Goal: Information Seeking & Learning: Learn about a topic

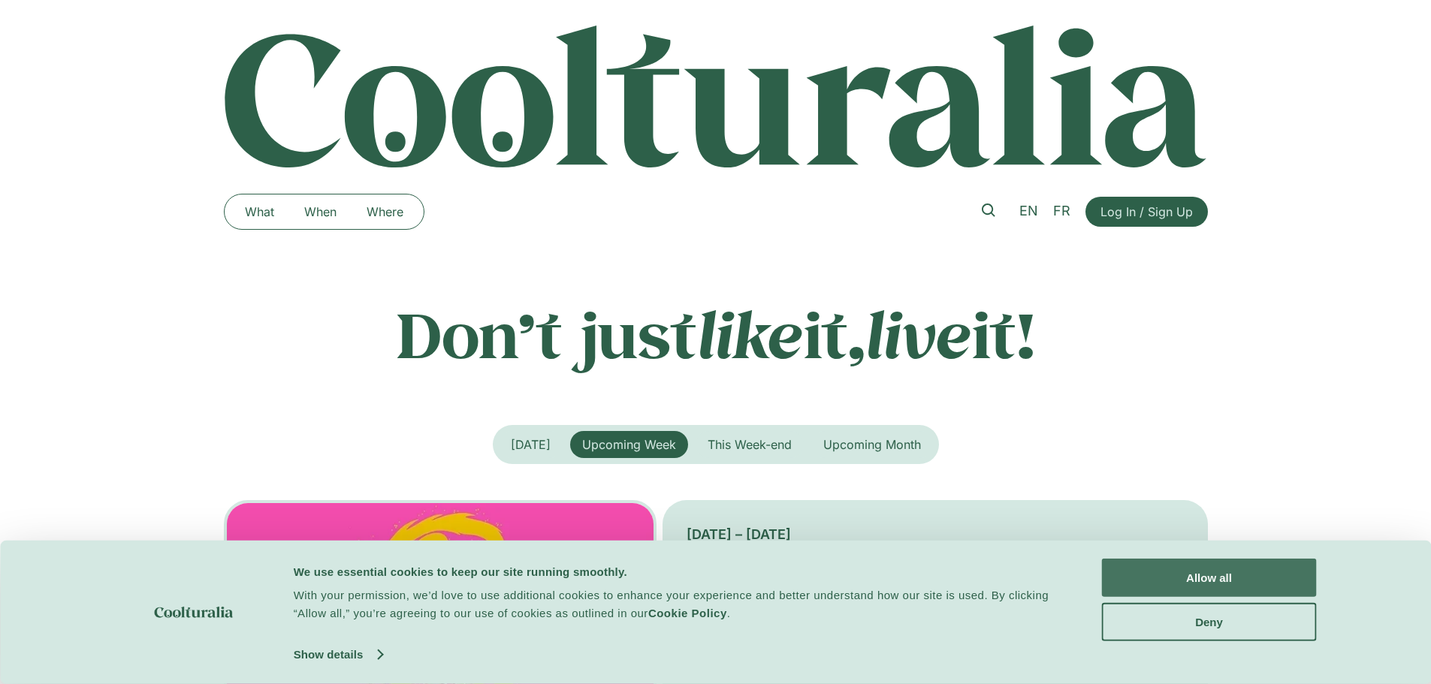
click at [1128, 570] on button "Allow all" at bounding box center [1209, 578] width 215 height 38
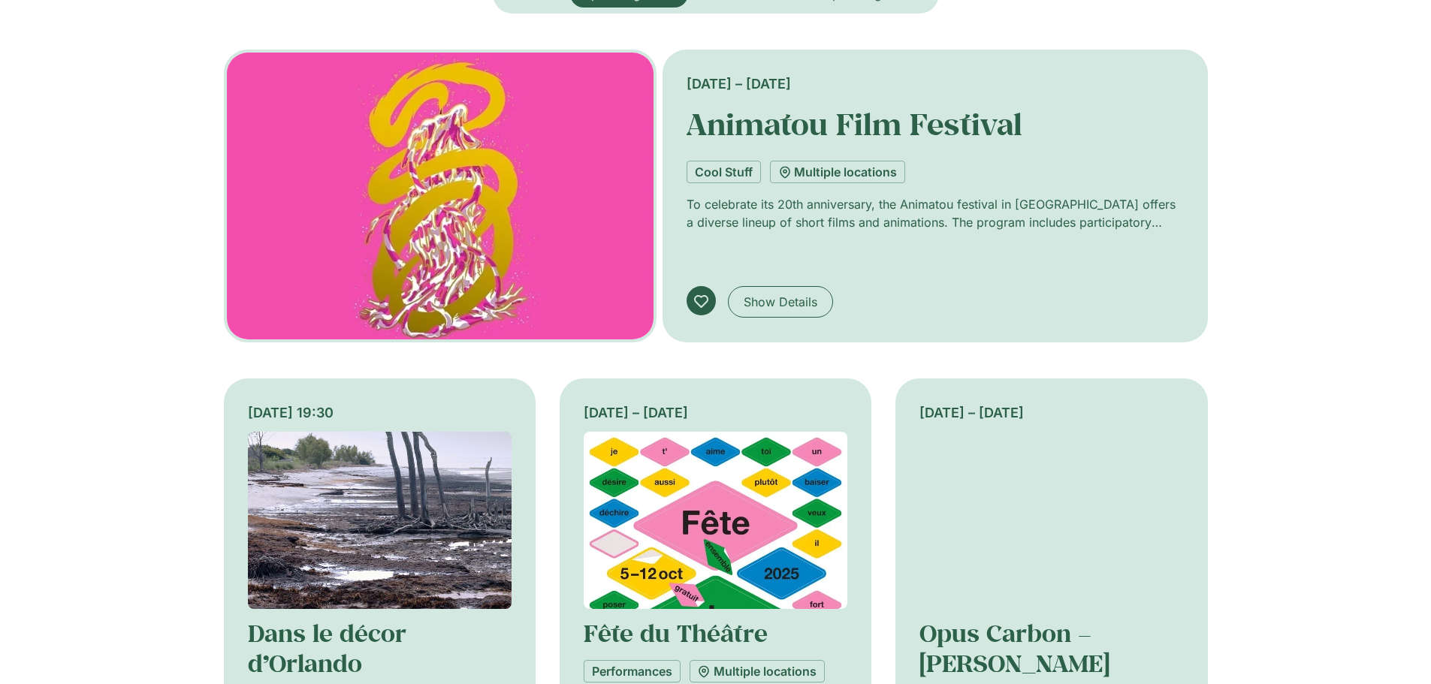
scroll to position [526, 0]
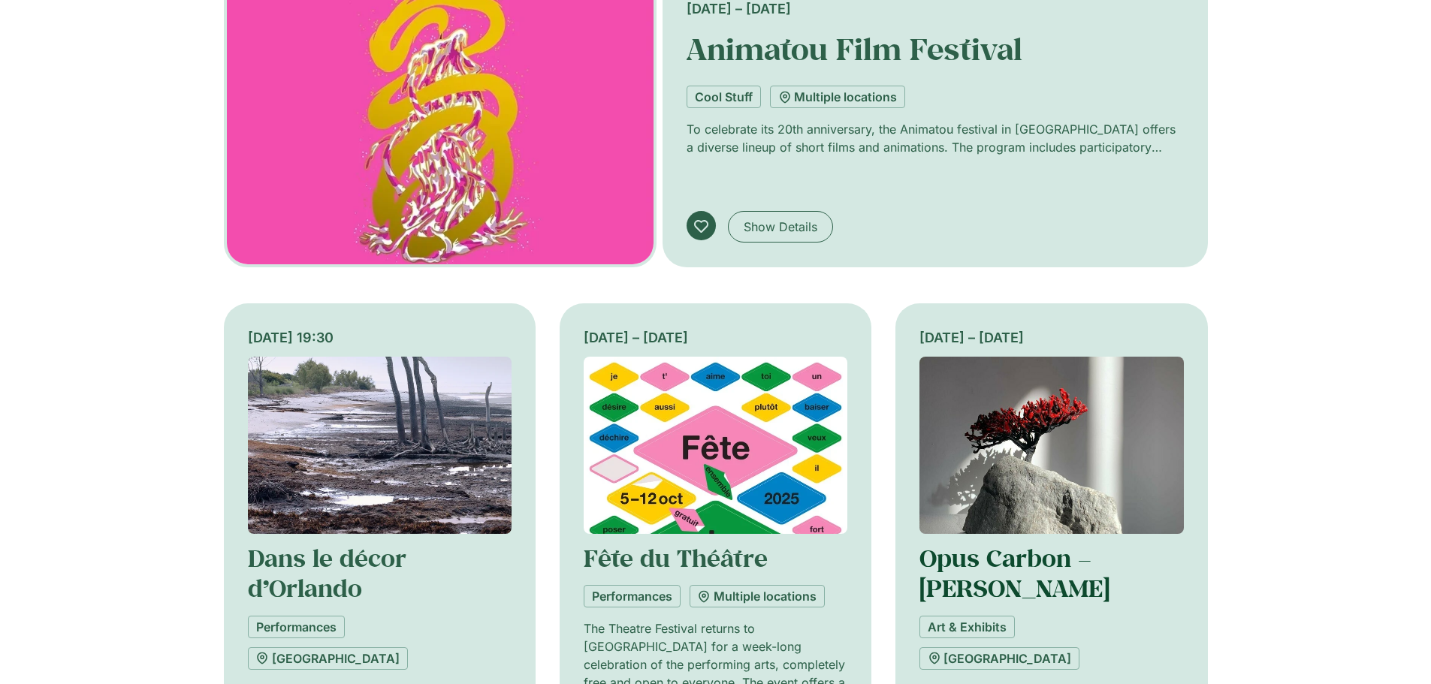
click at [964, 577] on link "Opus Carbon – [PERSON_NAME]" at bounding box center [1014, 573] width 190 height 62
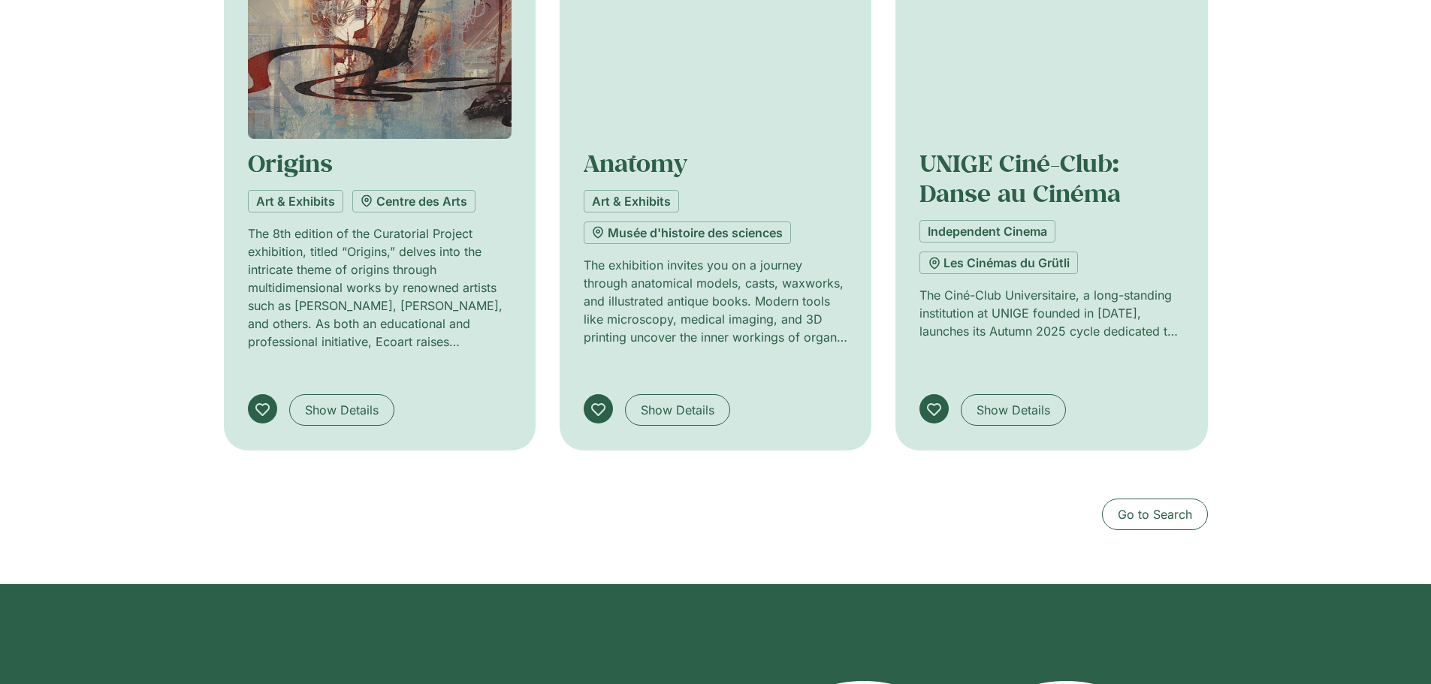
scroll to position [1337, 0]
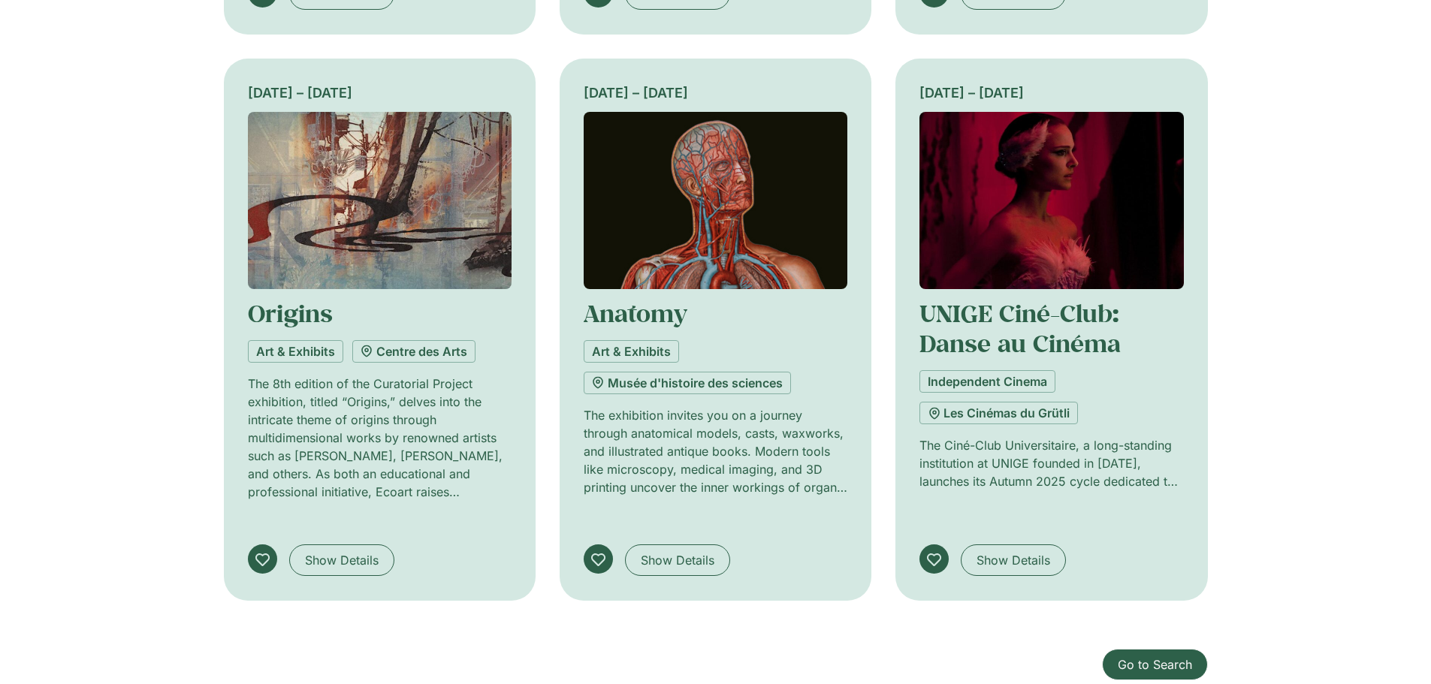
click at [1136, 656] on span "Go to Search" at bounding box center [1154, 665] width 74 height 18
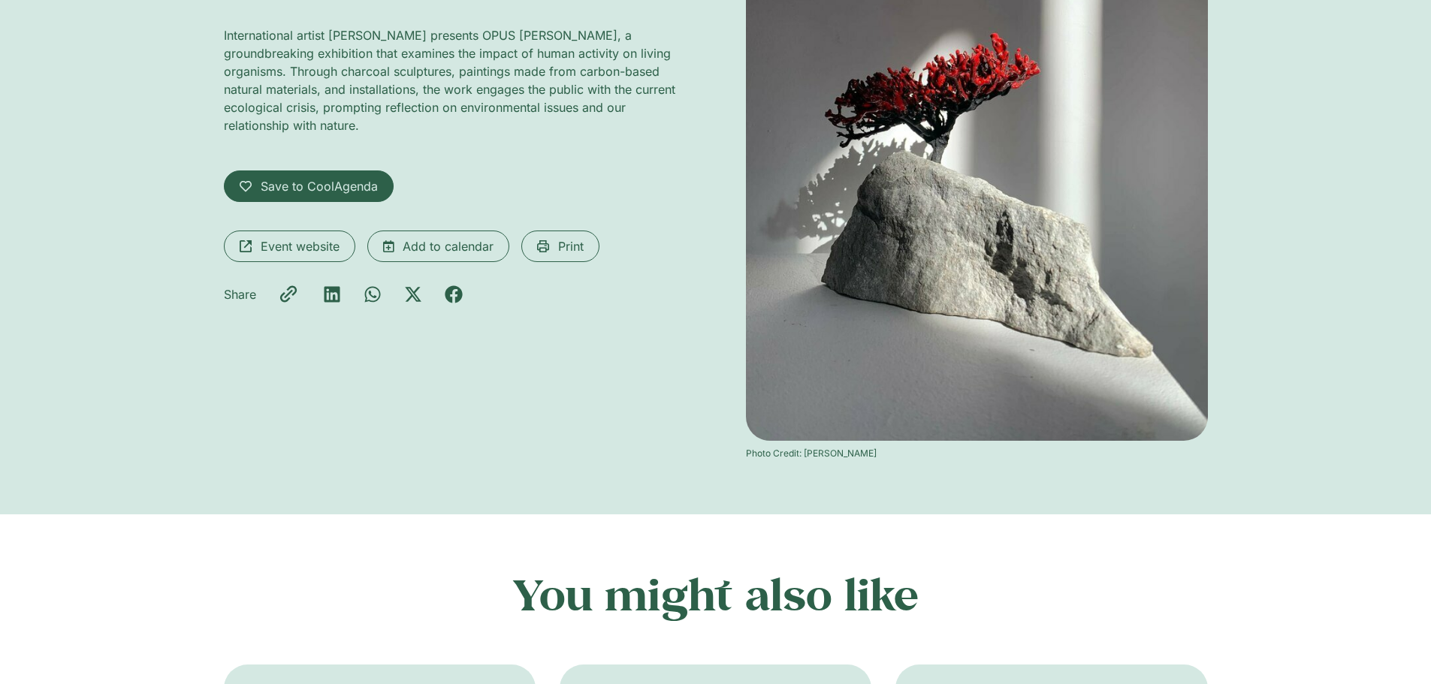
scroll to position [225, 0]
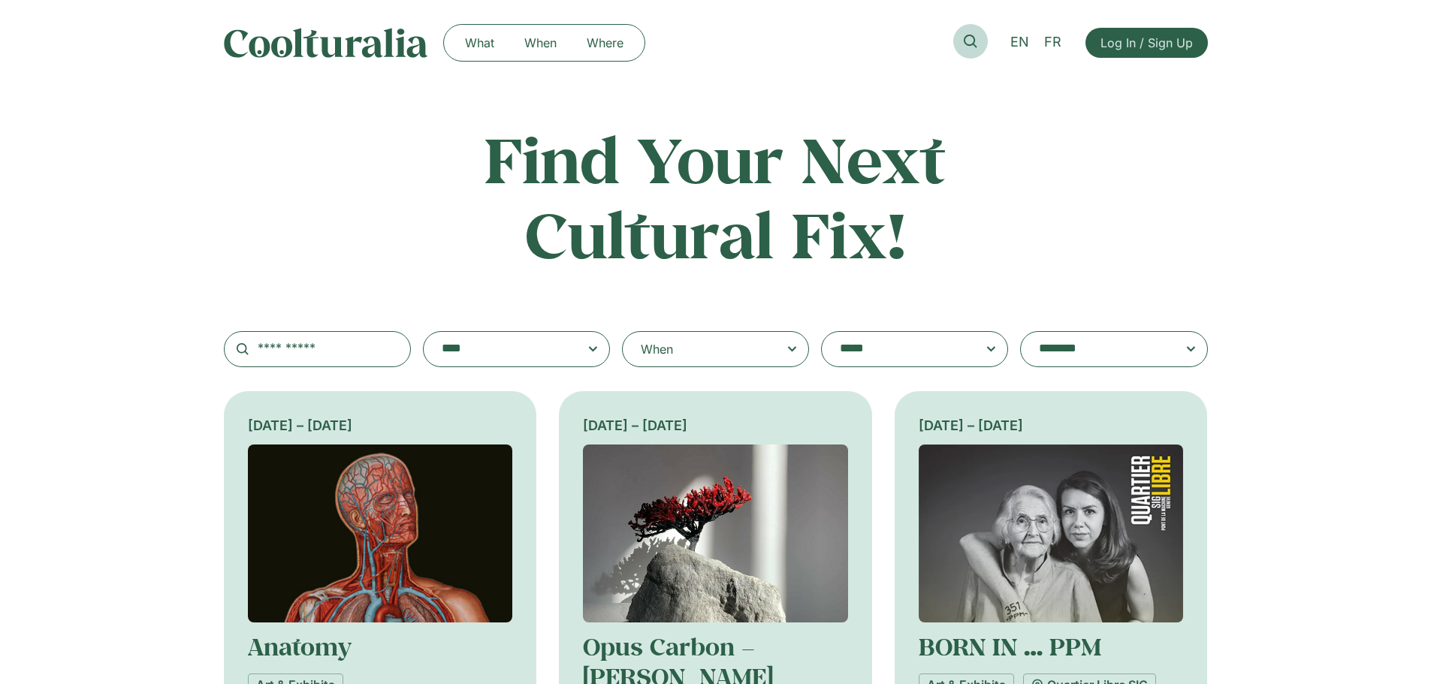
click at [972, 43] on icon at bounding box center [970, 42] width 14 height 14
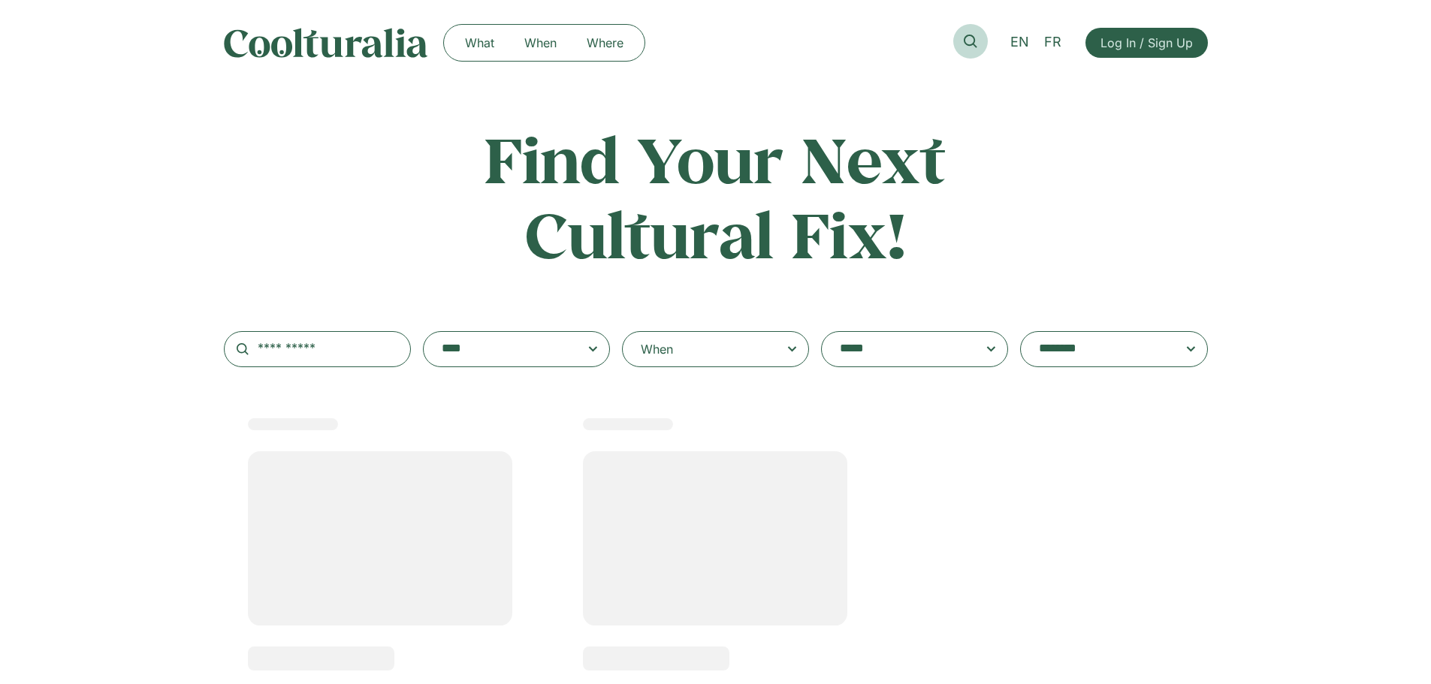
click at [969, 38] on icon at bounding box center [970, 42] width 14 height 14
click at [312, 357] on input "text" at bounding box center [317, 349] width 187 height 36
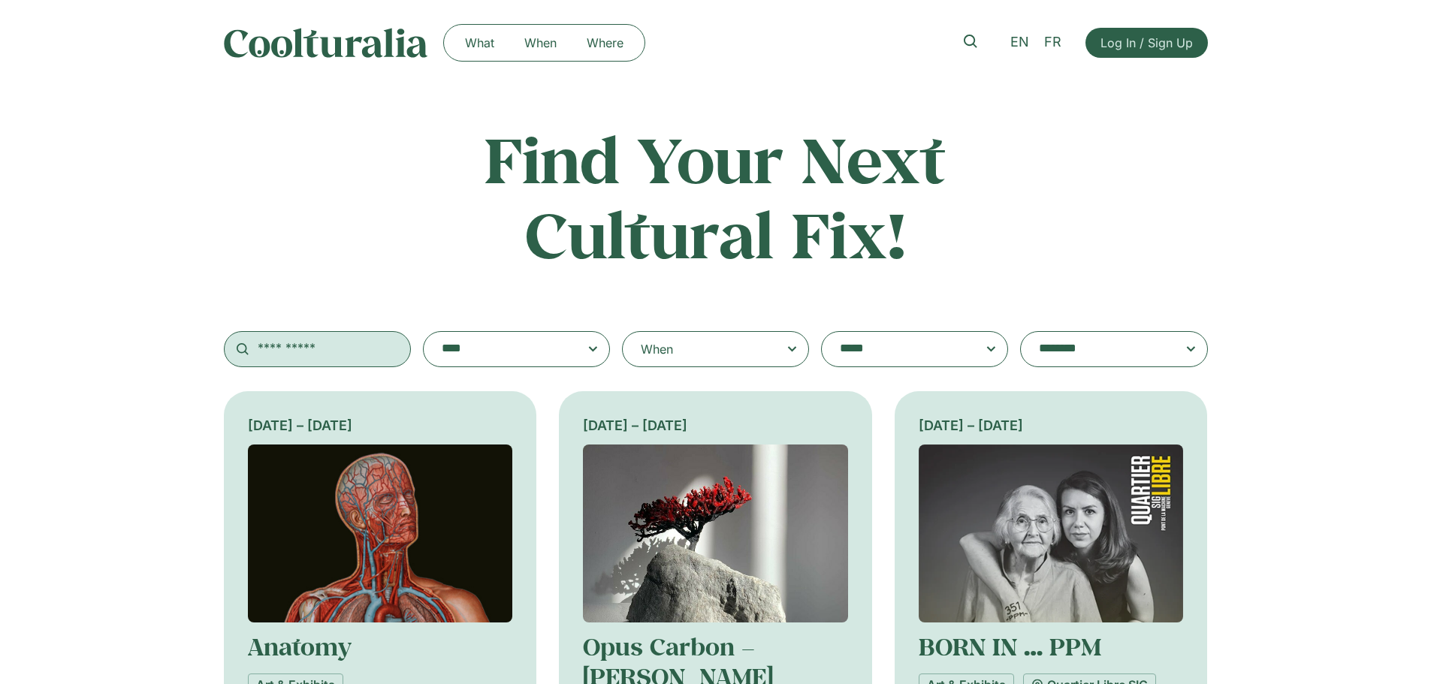
paste input "**********"
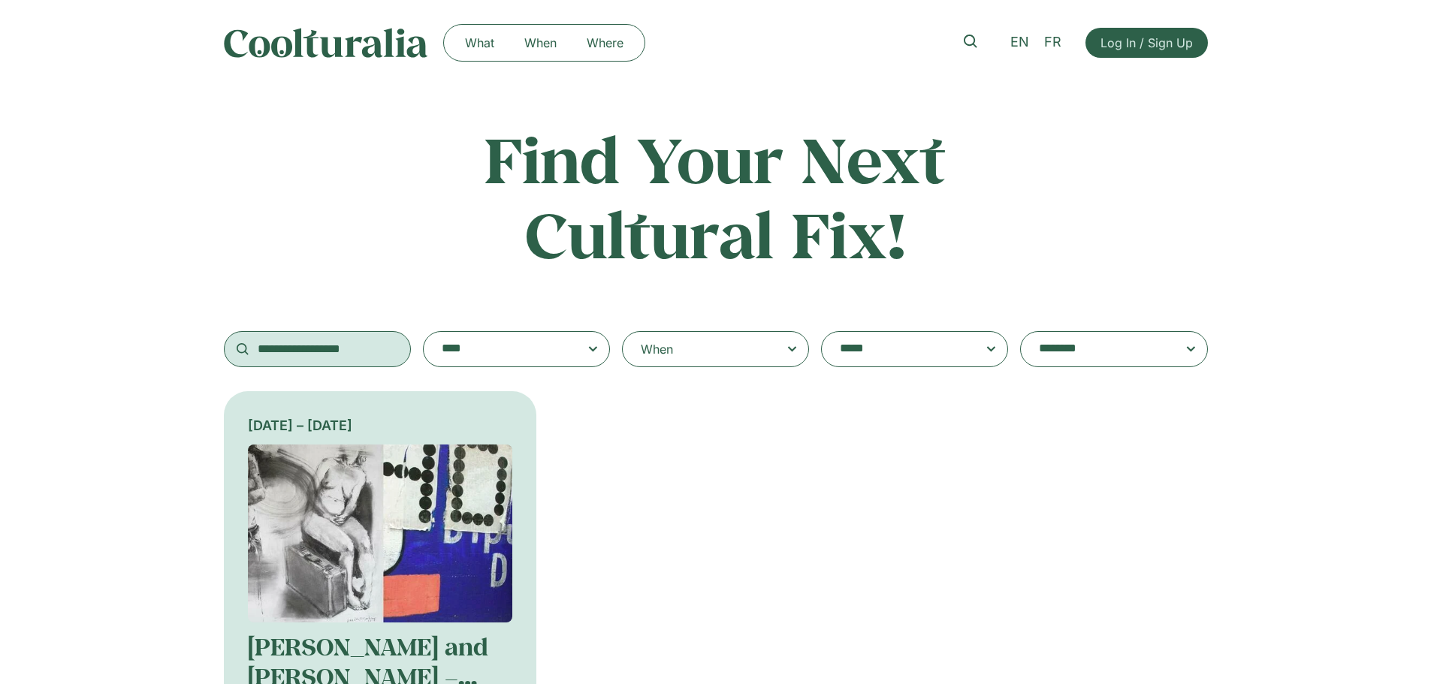
scroll to position [150, 0]
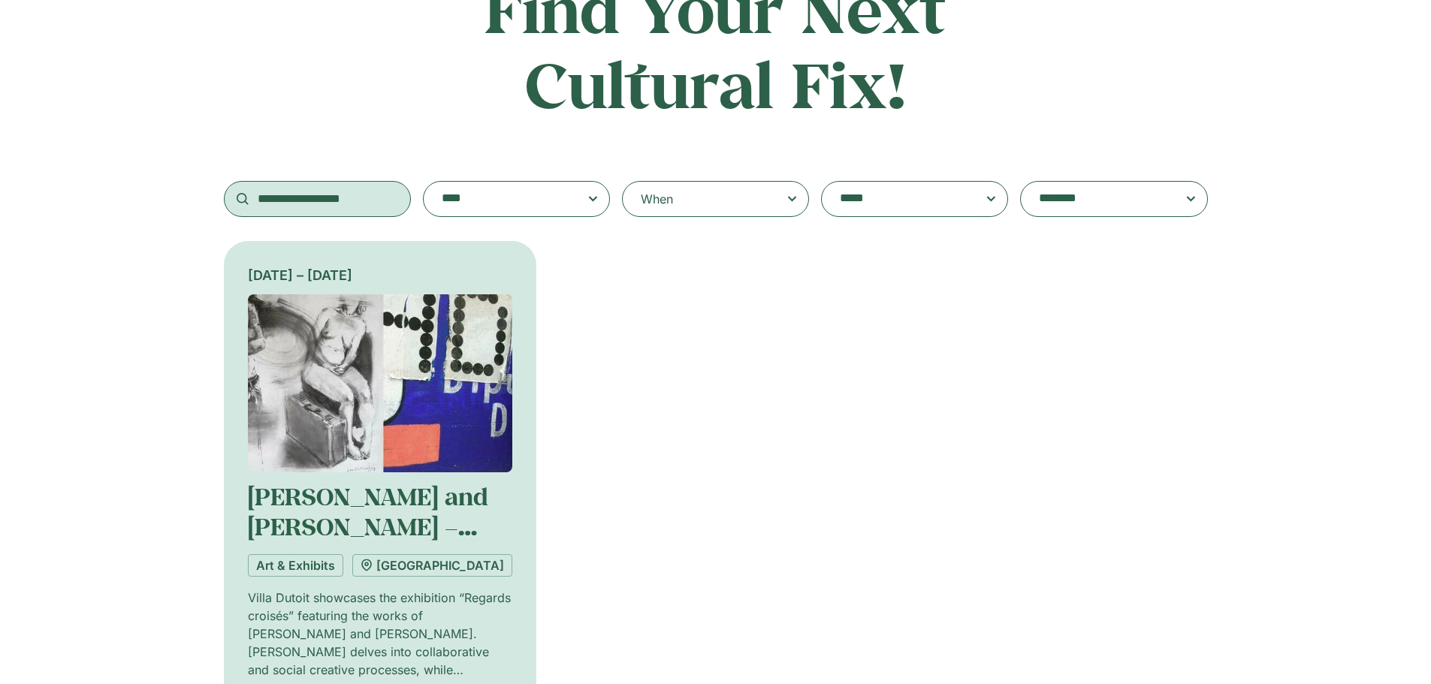
type input "**********"
click at [321, 448] on img at bounding box center [380, 383] width 265 height 178
